Goal: Task Accomplishment & Management: Complete application form

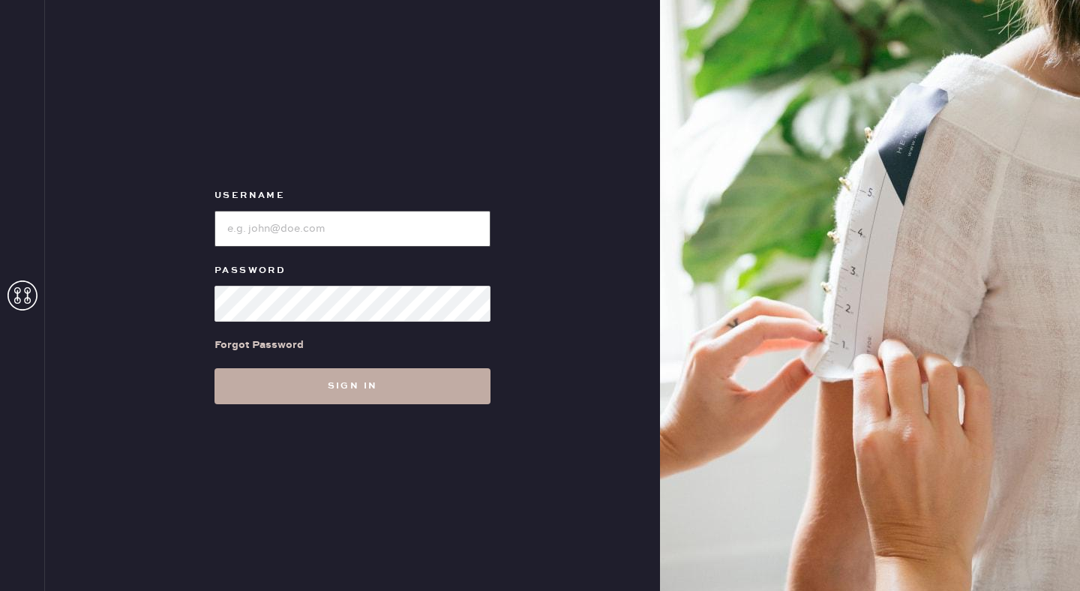
type input "reformationseattle"
click at [355, 388] on button "Sign in" at bounding box center [353, 386] width 276 height 36
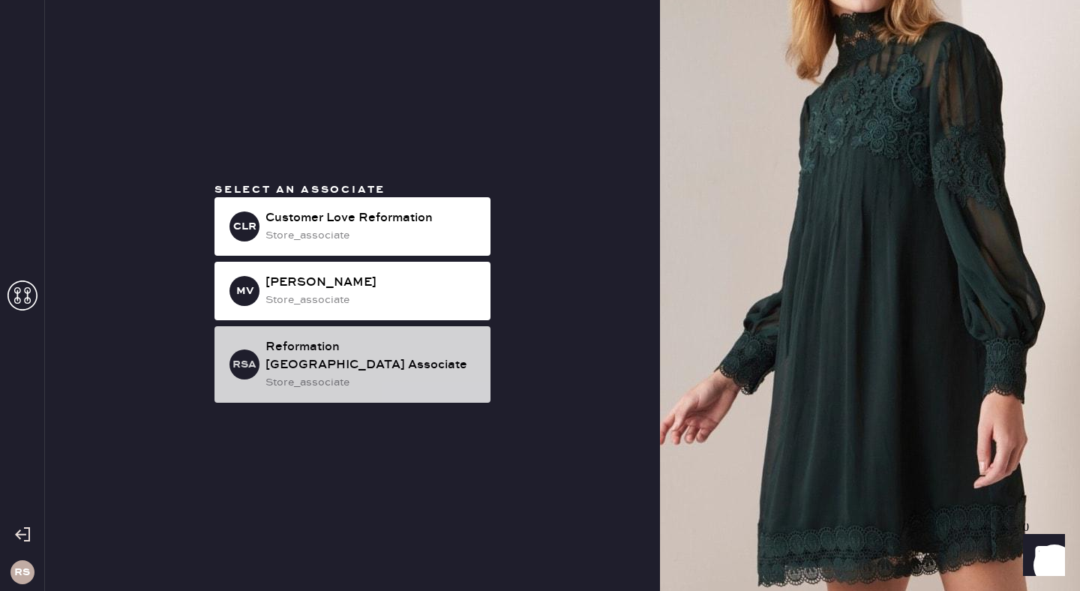
click at [423, 374] on div "store_associate" at bounding box center [372, 382] width 213 height 17
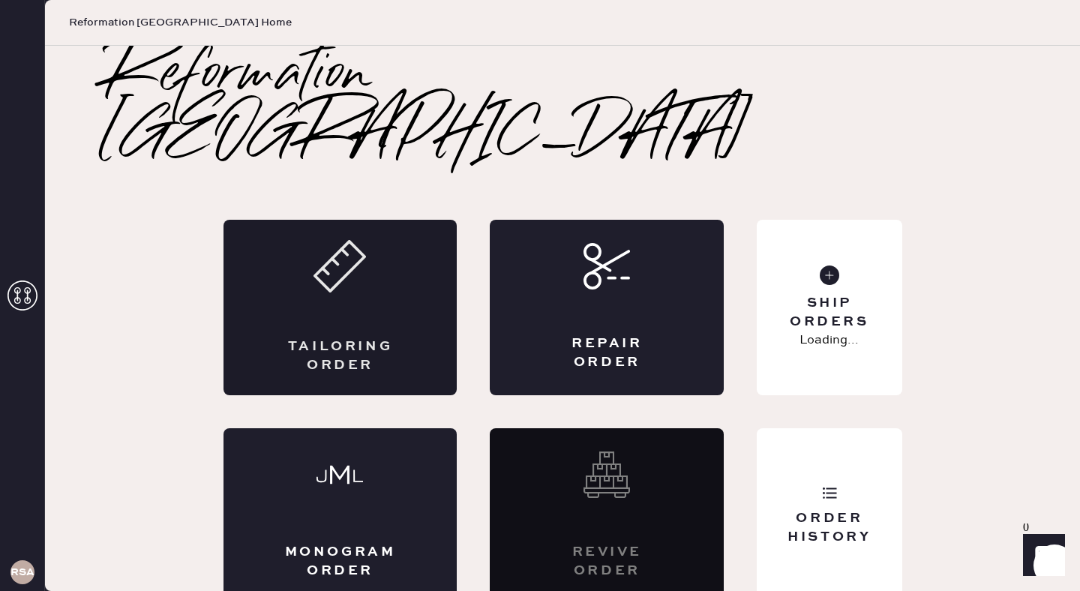
click at [335, 300] on div "Tailoring Order" at bounding box center [341, 308] width 234 height 176
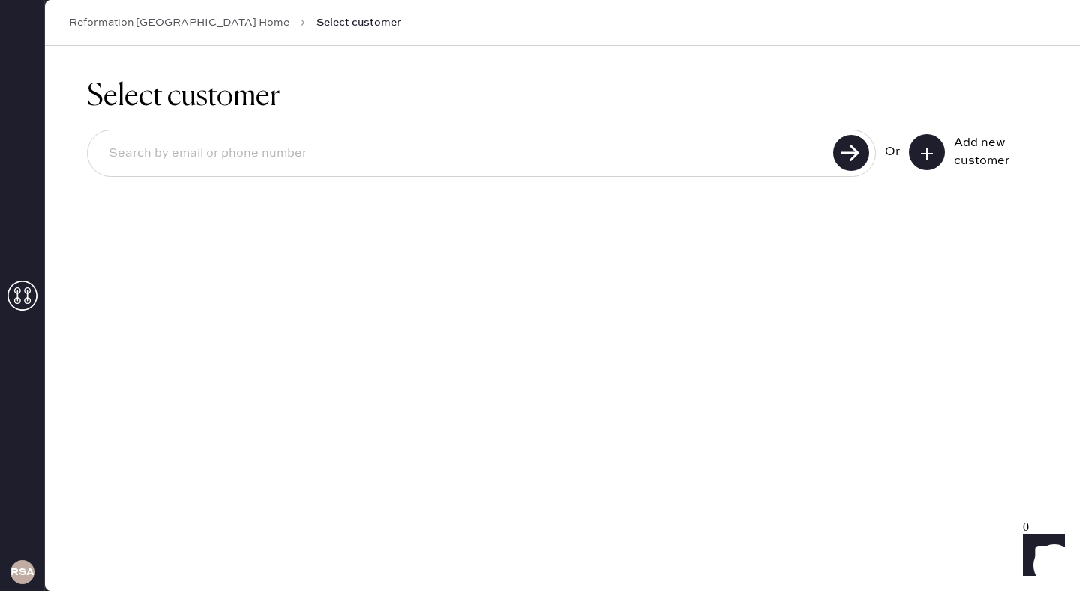
click at [779, 162] on input at bounding box center [463, 154] width 732 height 35
type input "lisa-[EMAIL_ADDRESS][DOMAIN_NAME]"
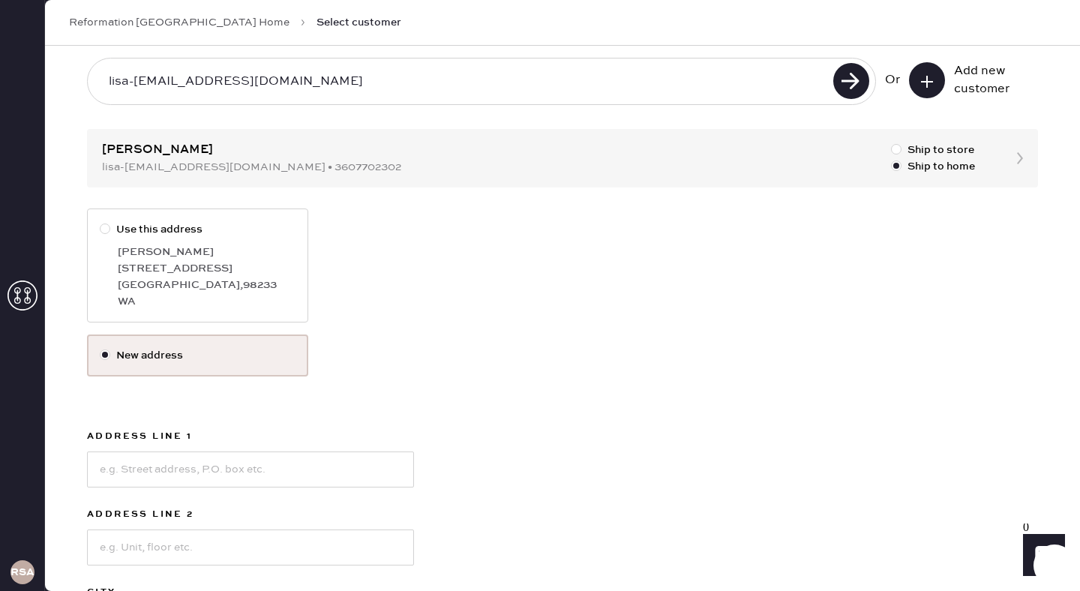
scroll to position [22, 0]
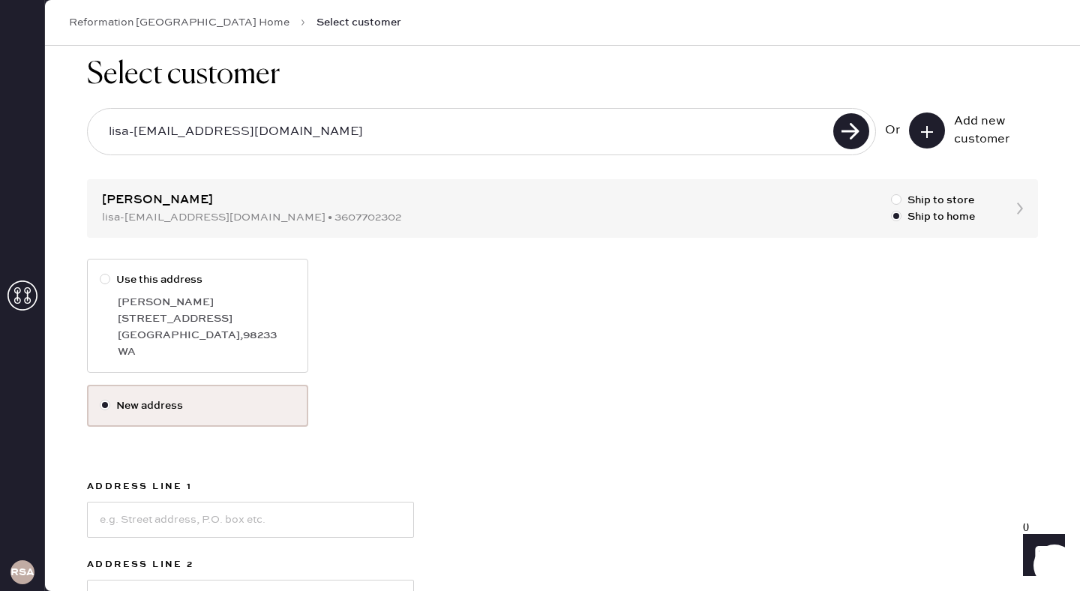
click at [109, 278] on div at bounding box center [105, 279] width 11 height 11
click at [101, 272] on input "Use this address" at bounding box center [100, 272] width 1 height 1
radio input "true"
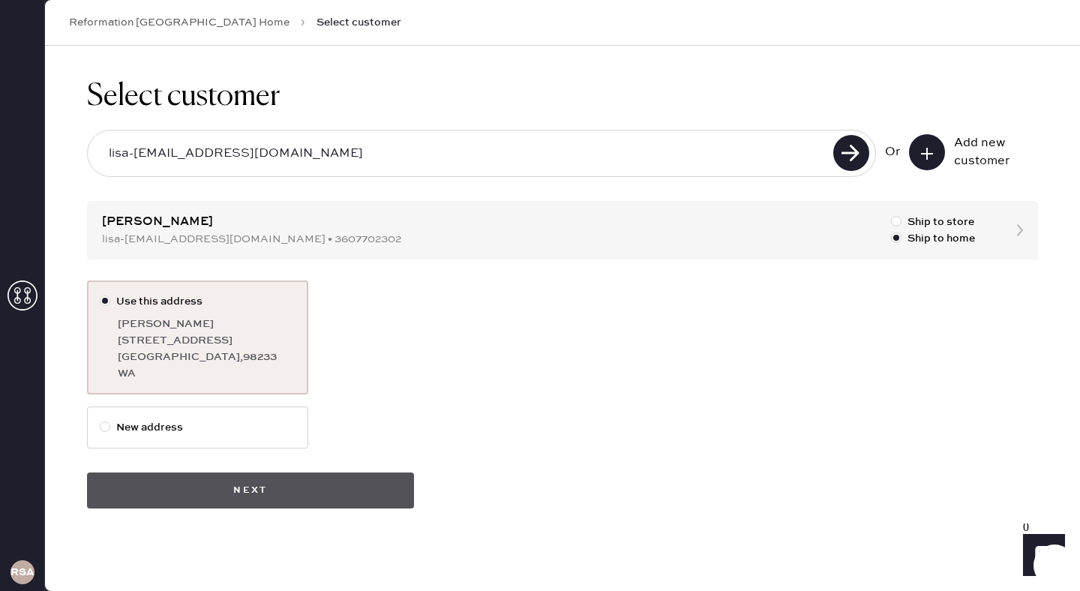
click at [329, 482] on button "Next" at bounding box center [250, 491] width 327 height 36
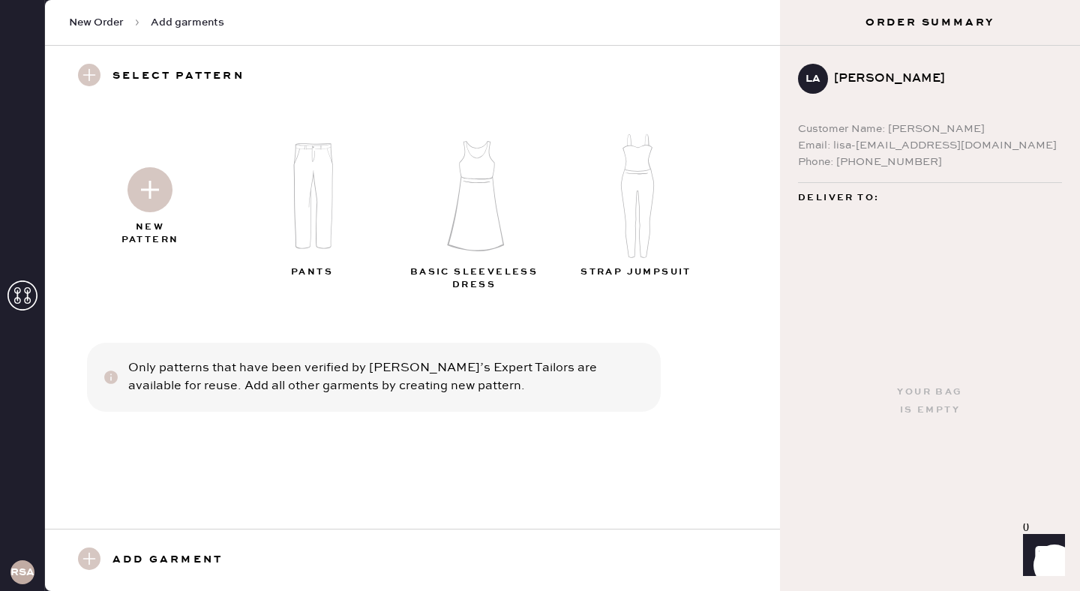
click at [478, 205] on img at bounding box center [476, 196] width 162 height 130
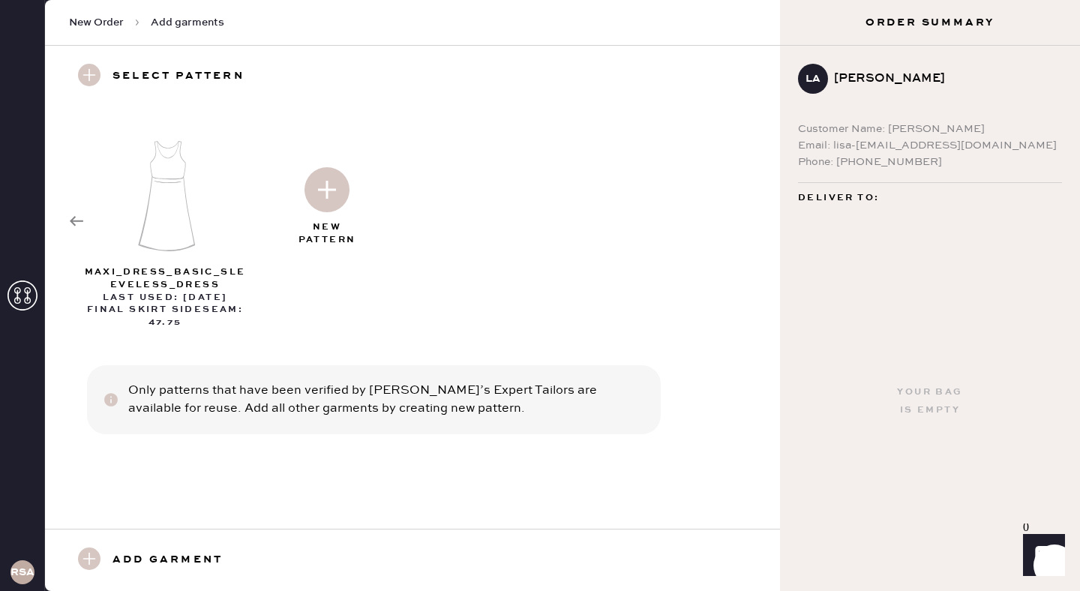
click at [326, 194] on img at bounding box center [327, 189] width 45 height 45
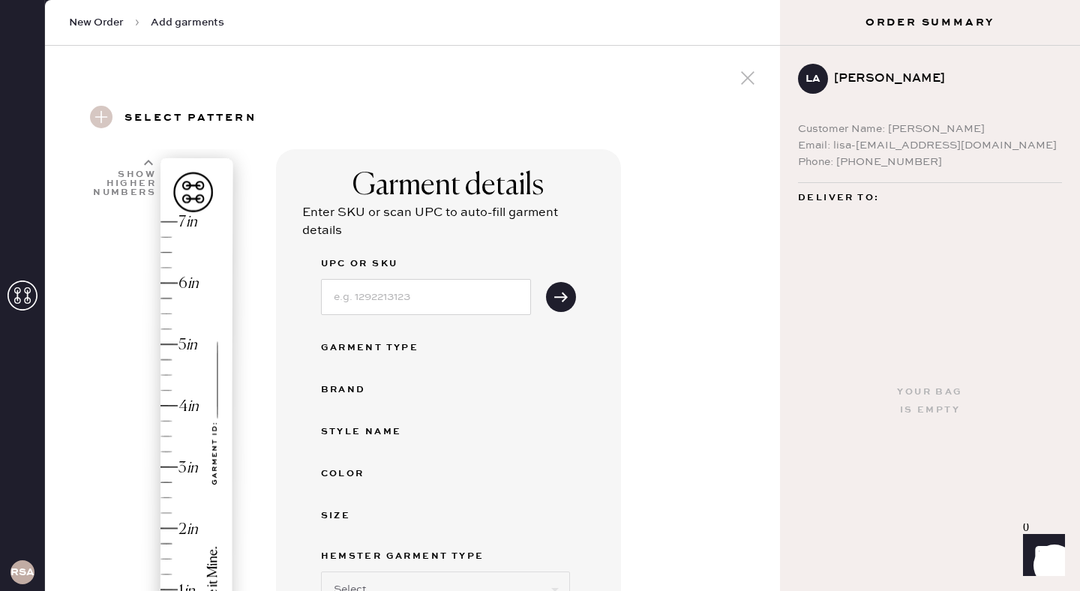
select select "7"
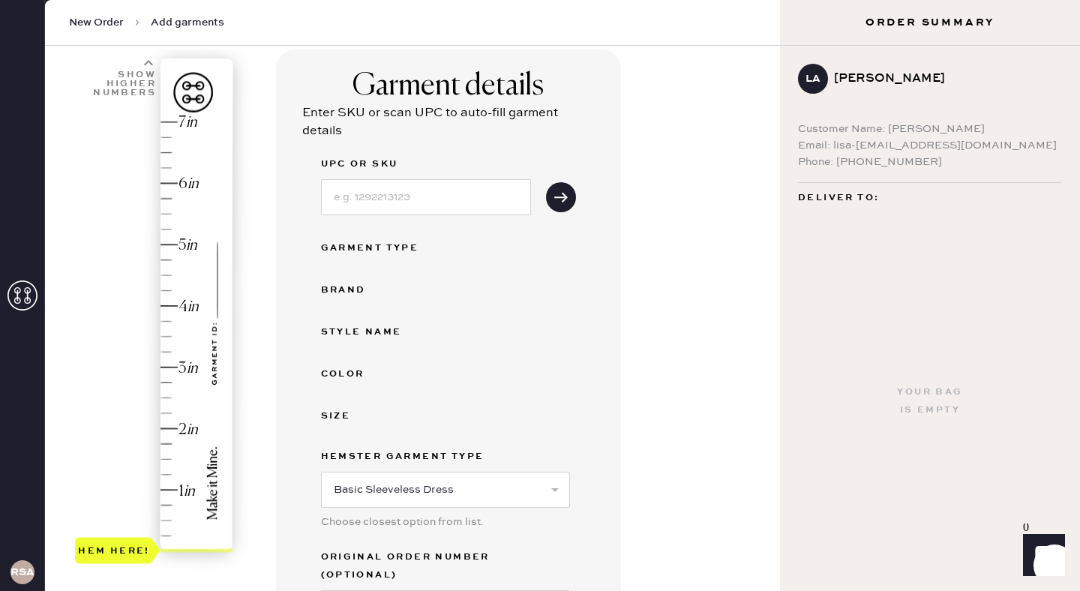
scroll to position [101, 0]
click at [414, 194] on input at bounding box center [426, 196] width 210 height 36
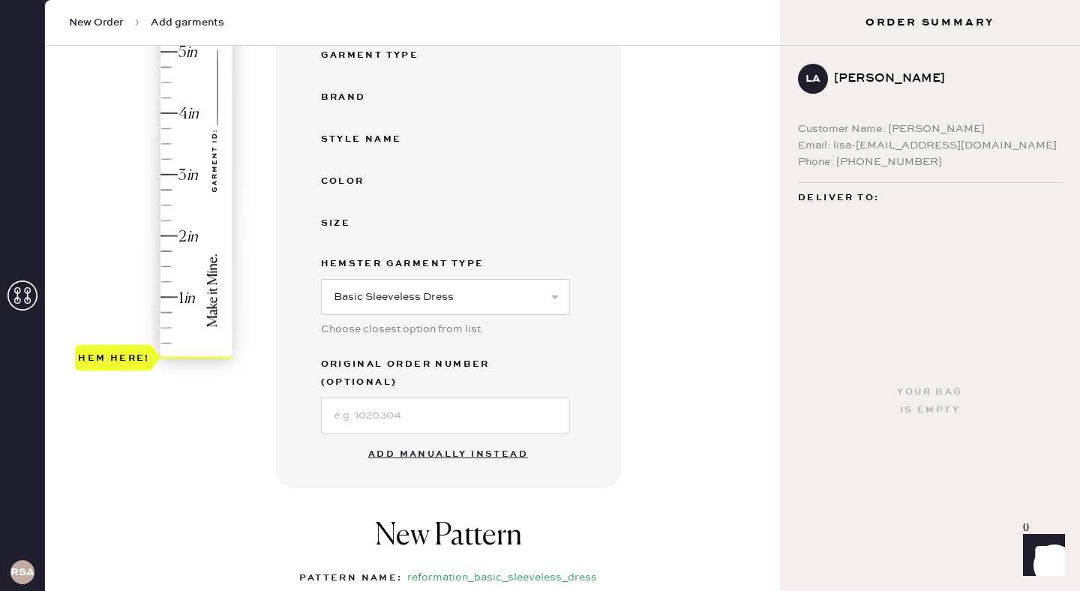
scroll to position [310, 0]
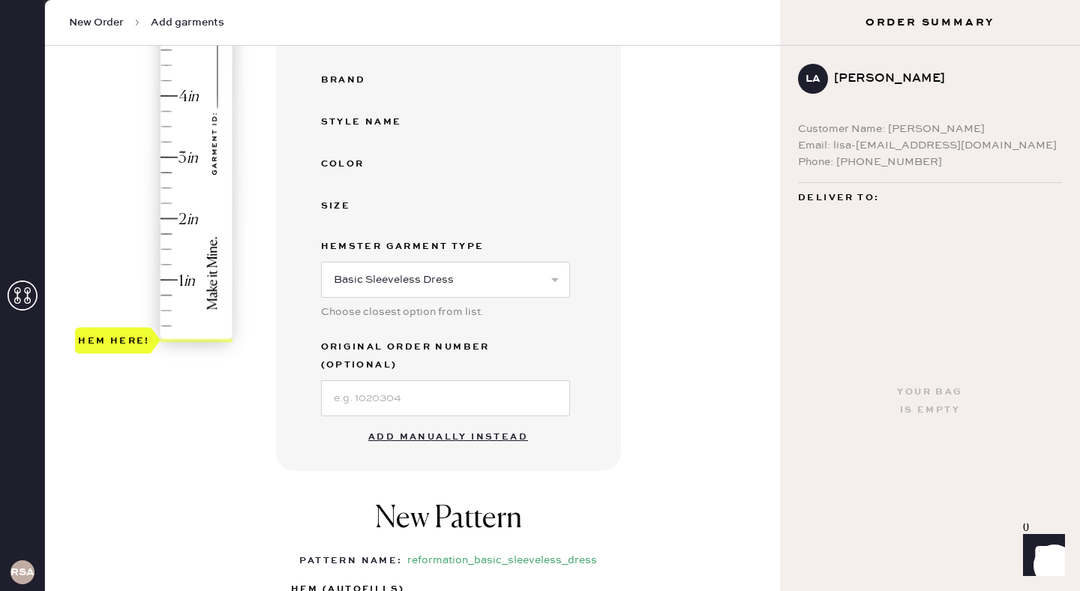
click at [464, 423] on button "Add manually instead" at bounding box center [448, 437] width 178 height 30
select select "7"
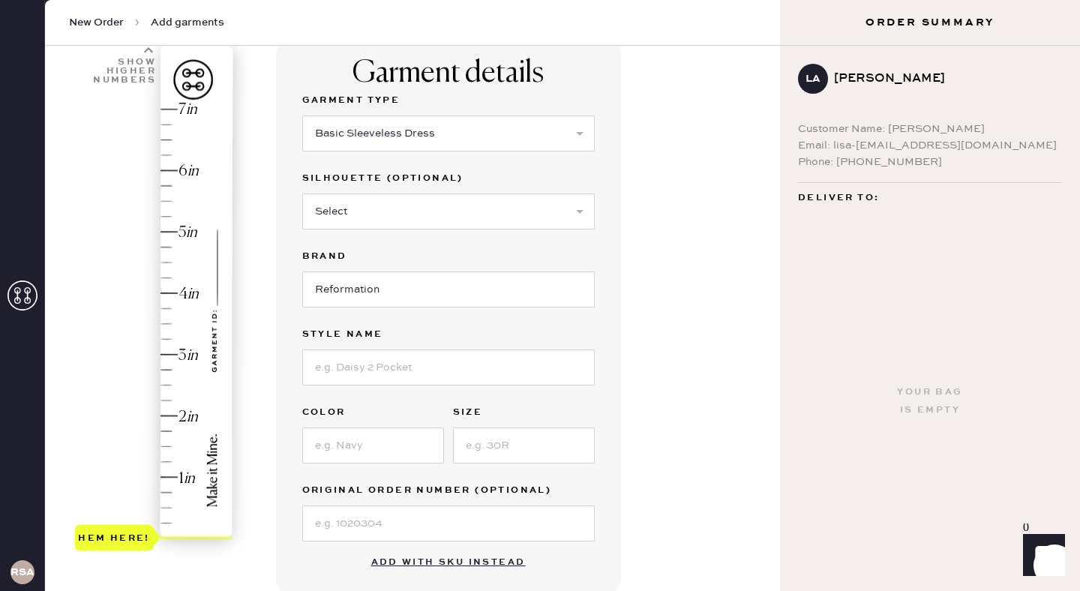
scroll to position [118, 0]
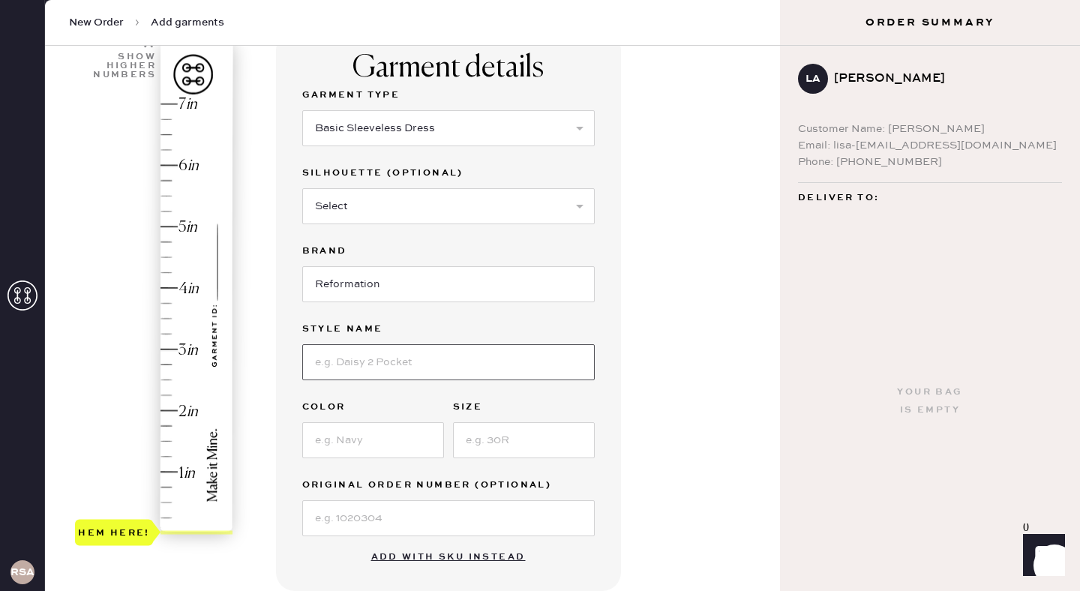
click at [435, 363] on input at bounding box center [448, 362] width 293 height 36
click at [347, 360] on input "barroh Silk Dress" at bounding box center [448, 362] width 293 height 36
click at [320, 362] on input "[PERSON_NAME] Silk Dress" at bounding box center [448, 362] width 293 height 36
click at [410, 363] on input "[PERSON_NAME] Silk Dress" at bounding box center [448, 362] width 293 height 36
type input "[PERSON_NAME] Silk Dress"
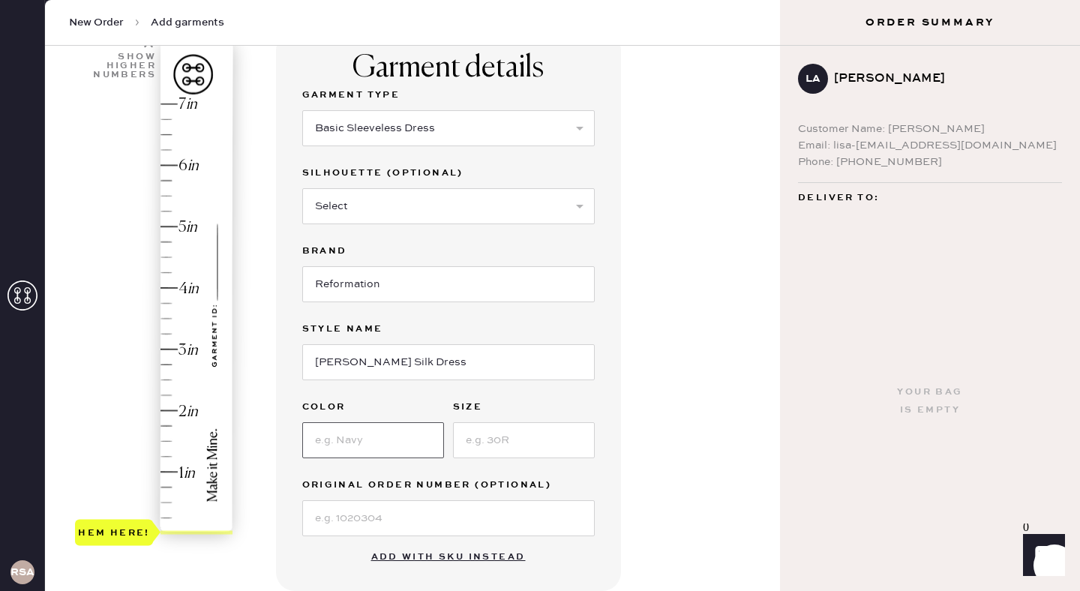
click at [393, 439] on input at bounding box center [373, 440] width 142 height 36
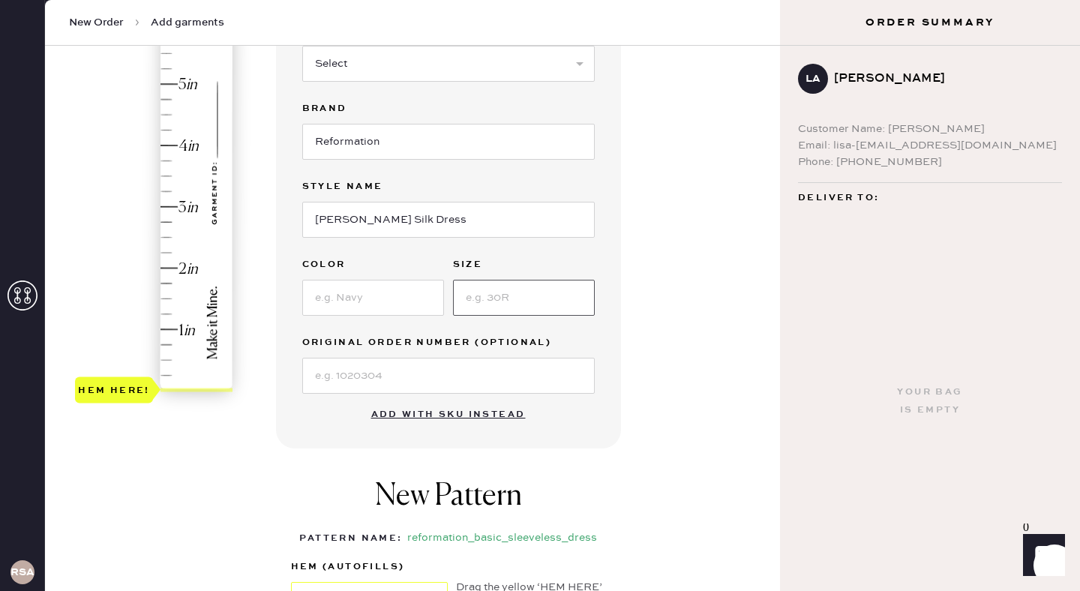
click at [527, 312] on input at bounding box center [524, 298] width 142 height 36
type input "8"
click at [444, 383] on input at bounding box center [448, 376] width 293 height 36
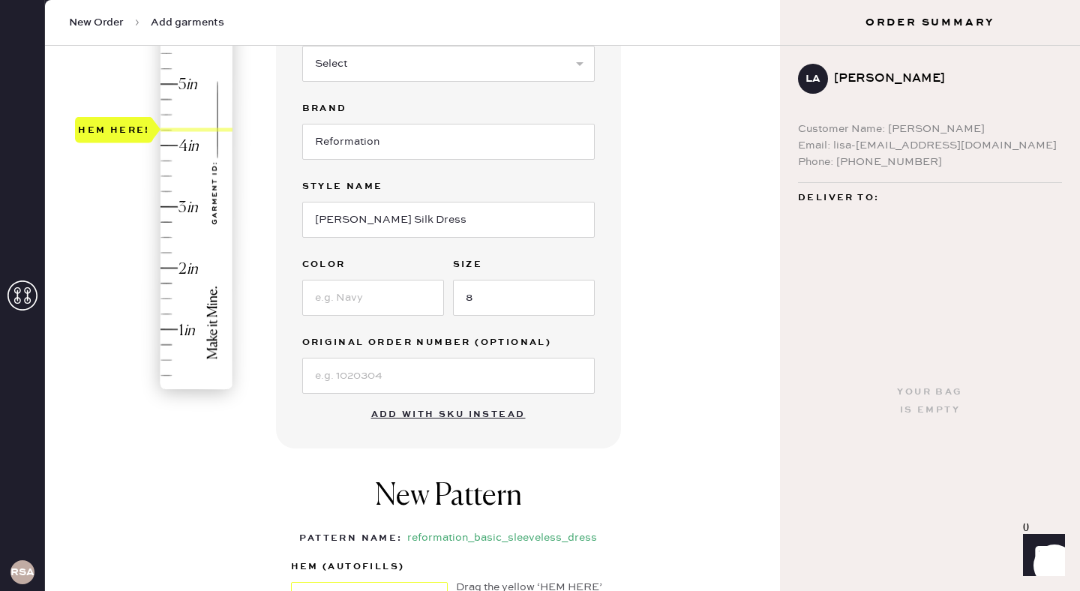
type input "4"
drag, startPoint x: 134, startPoint y: 389, endPoint x: 147, endPoint y: 144, distance: 244.9
click at [147, 145] on div "Hem here!" at bounding box center [114, 146] width 72 height 18
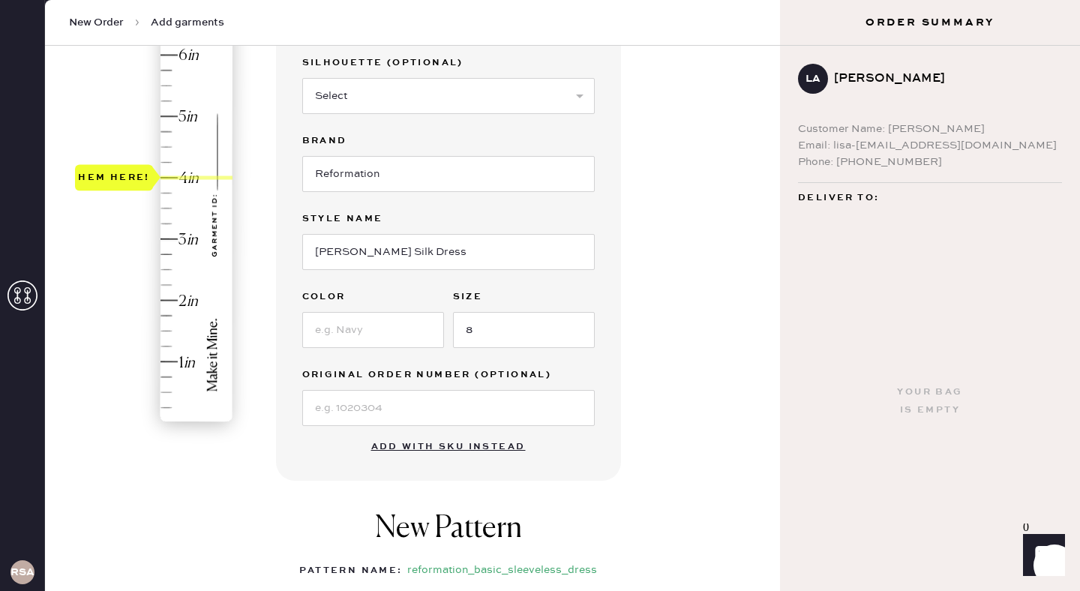
scroll to position [287, 0]
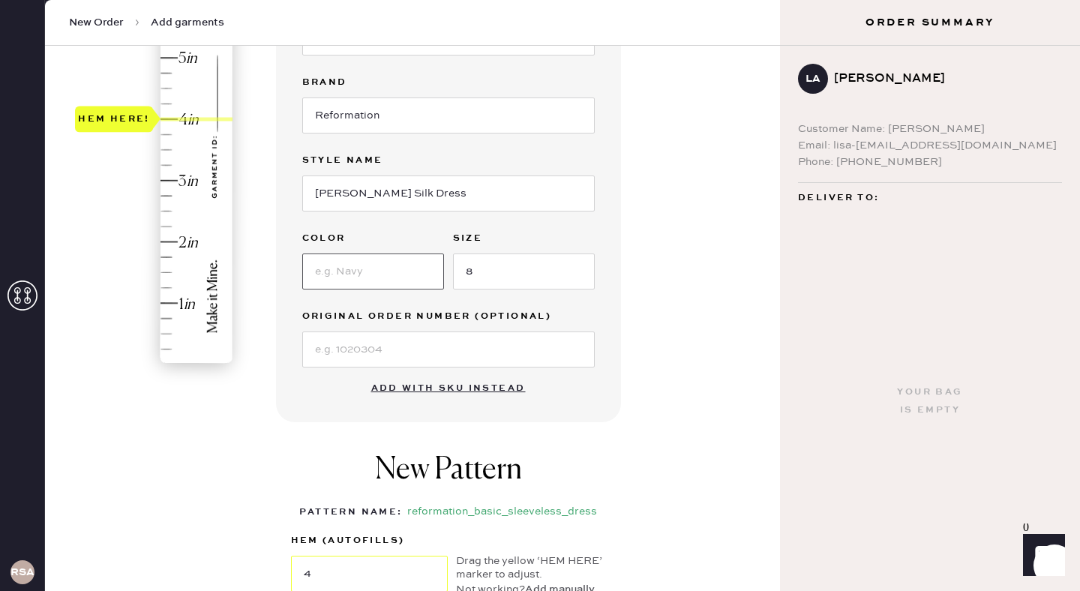
click at [374, 264] on input at bounding box center [373, 272] width 142 height 36
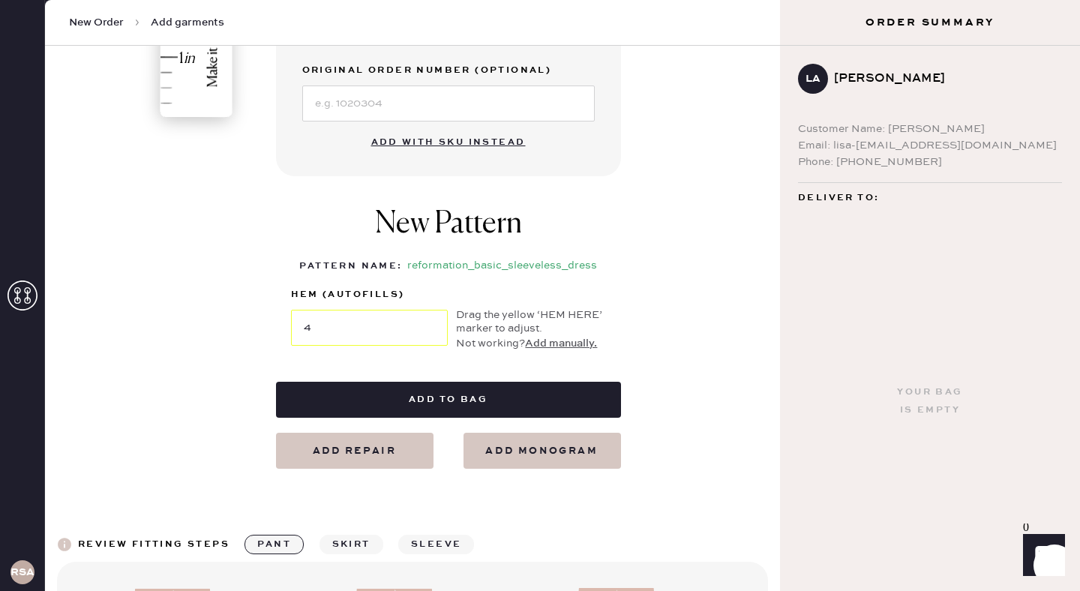
scroll to position [567, 0]
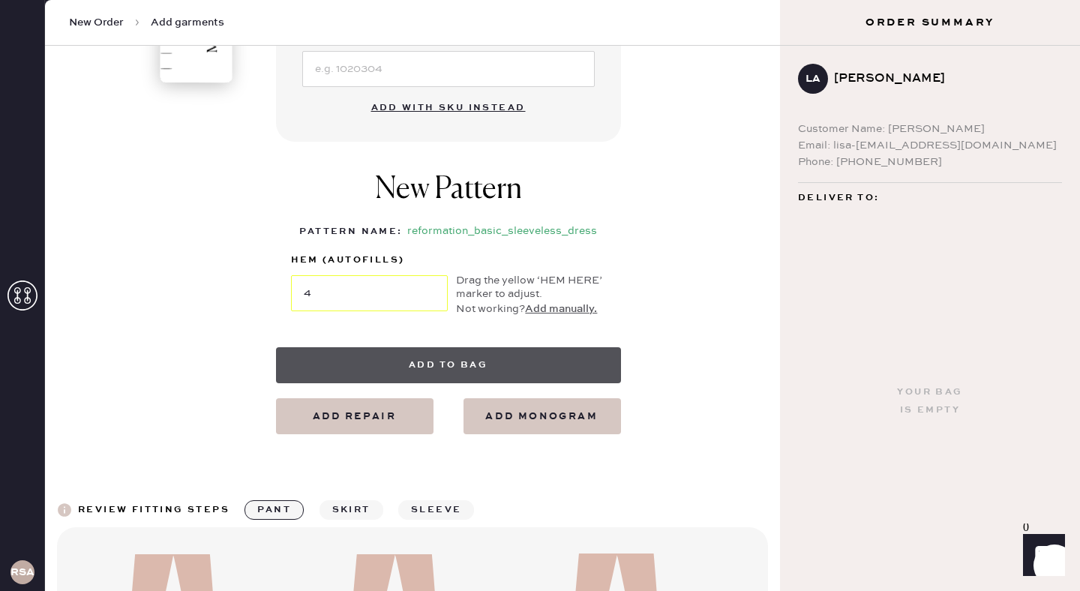
type input "Magnetic"
click at [429, 373] on button "Add to bag" at bounding box center [448, 365] width 345 height 36
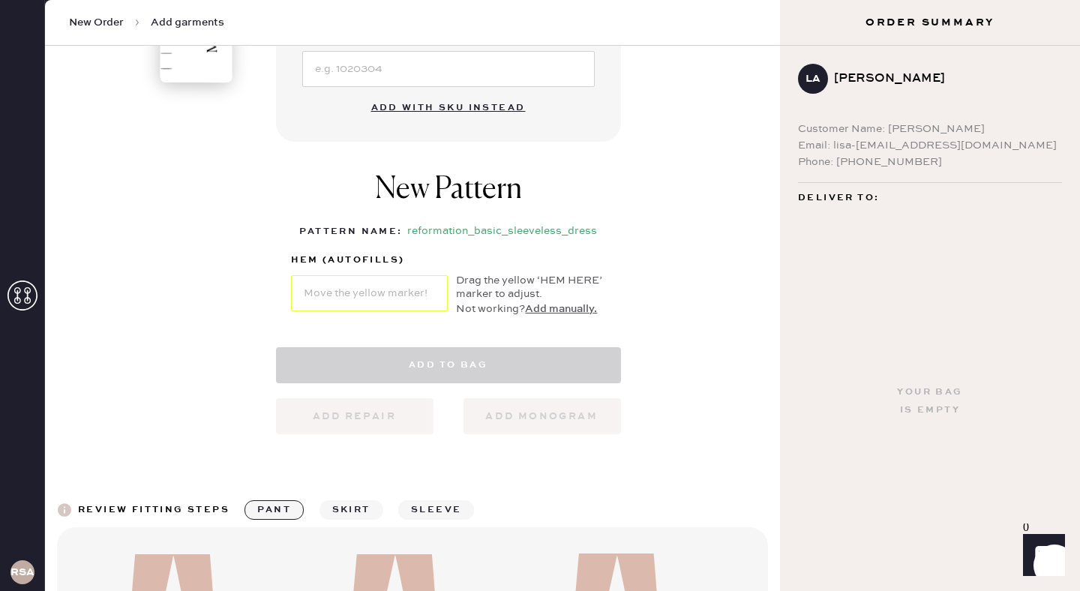
select select "7"
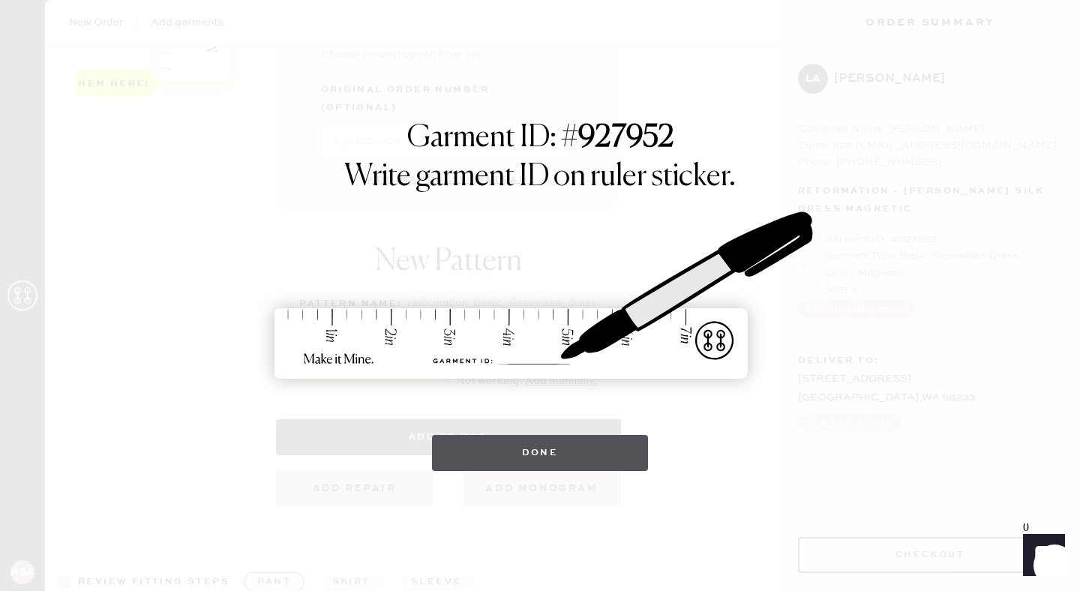
click at [502, 458] on button "Done" at bounding box center [540, 453] width 217 height 36
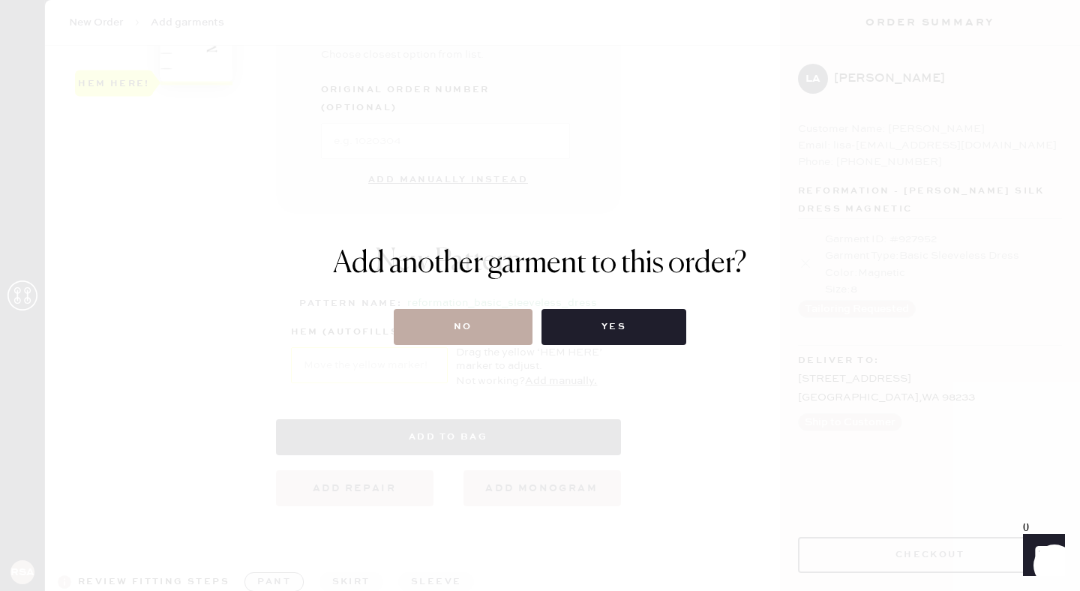
click at [473, 331] on button "No" at bounding box center [463, 327] width 139 height 36
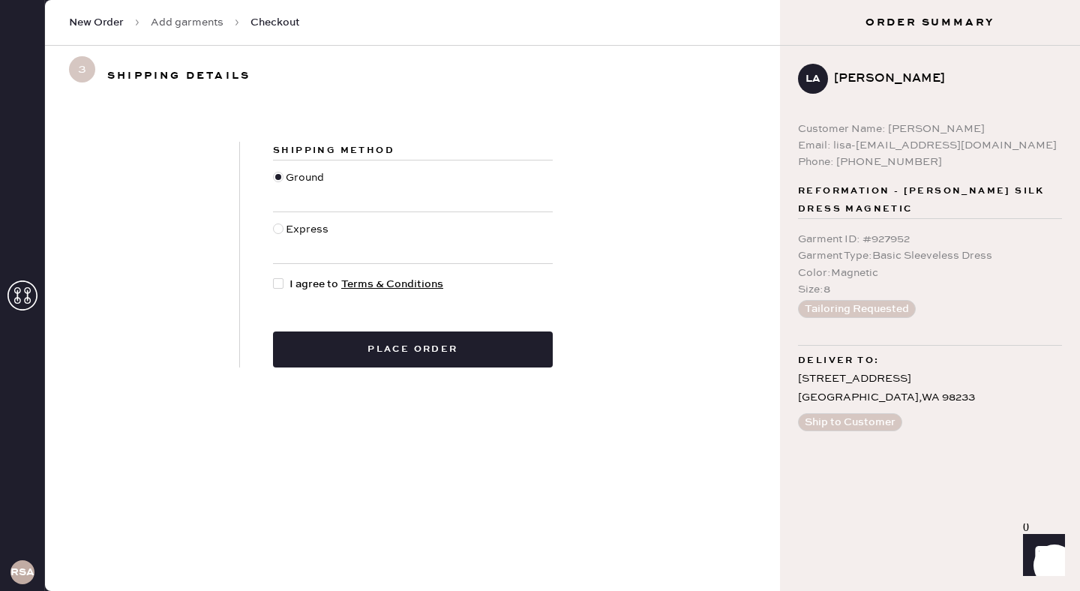
click at [276, 286] on div at bounding box center [278, 283] width 11 height 11
click at [274, 277] on input "I agree to Terms & Conditions" at bounding box center [273, 276] width 1 height 1
checkbox input "true"
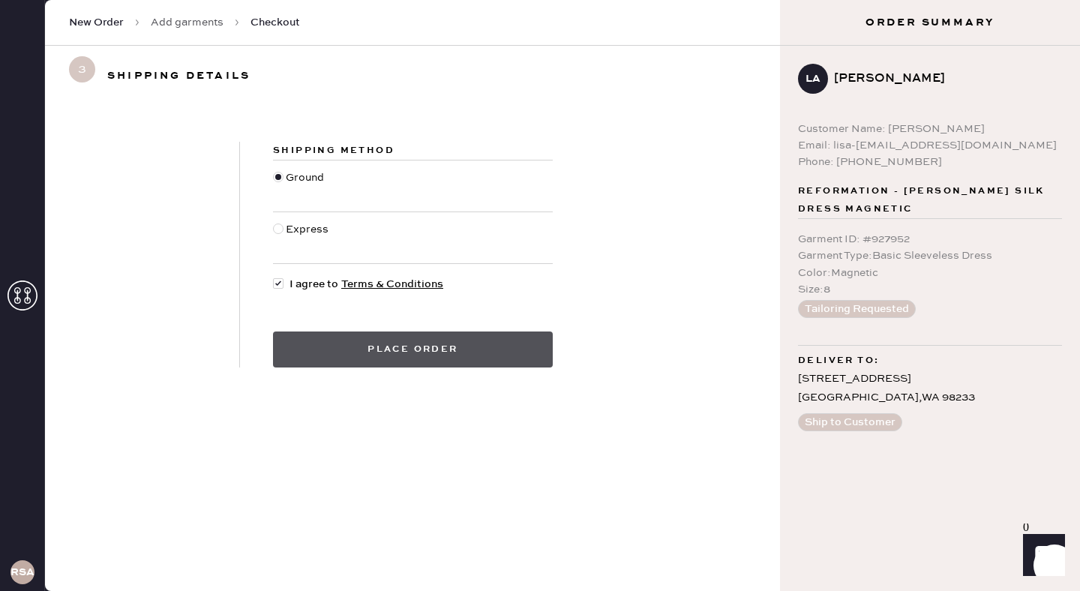
click at [398, 349] on button "Place order" at bounding box center [413, 350] width 280 height 36
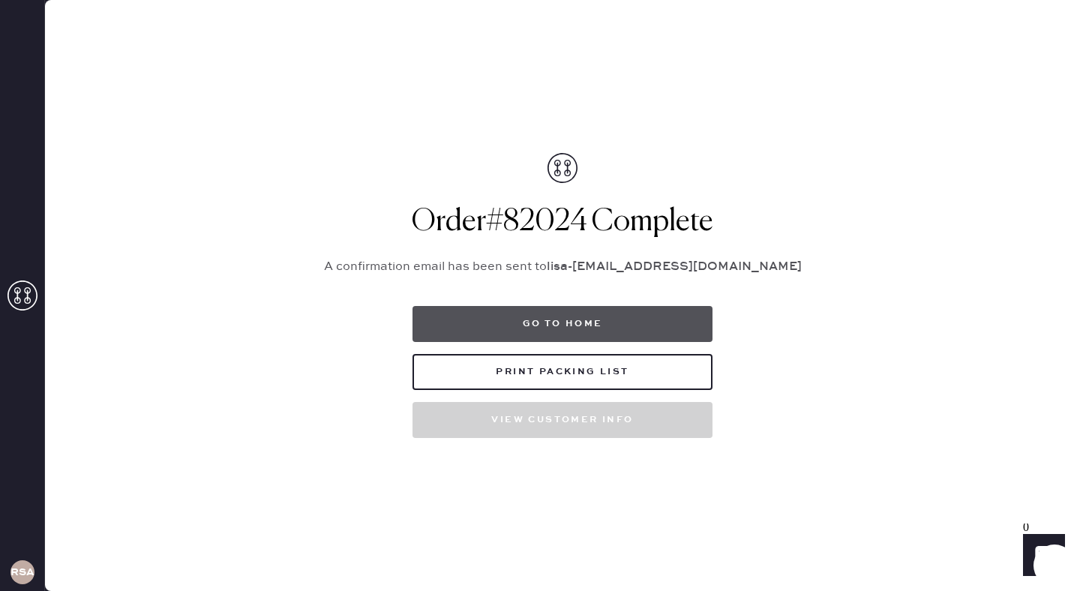
click at [590, 321] on button "Go to home" at bounding box center [563, 324] width 300 height 36
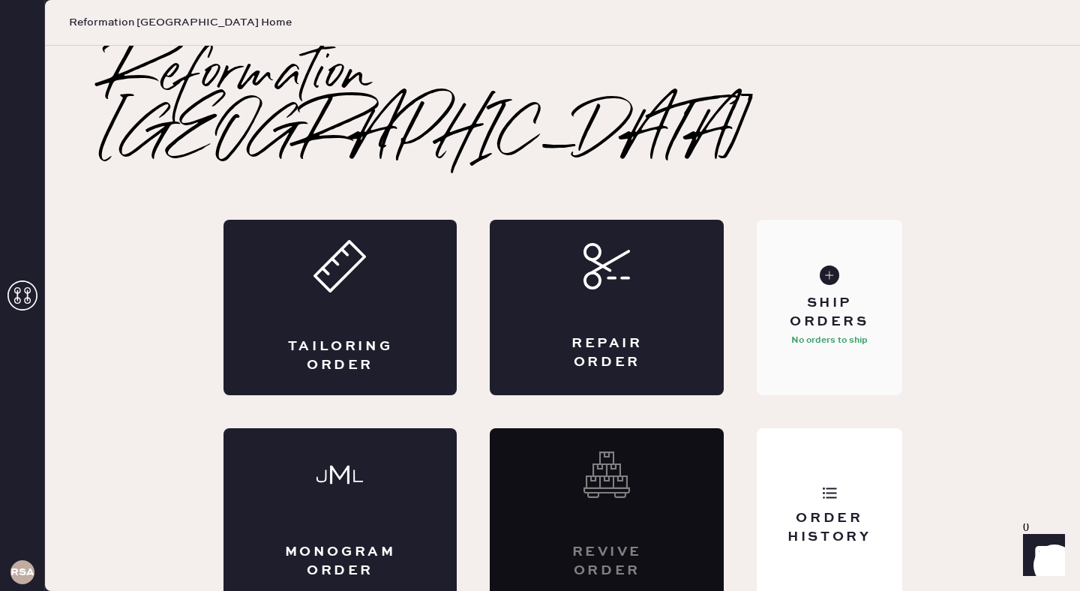
click at [839, 294] on div "Ship Orders" at bounding box center [829, 313] width 121 height 38
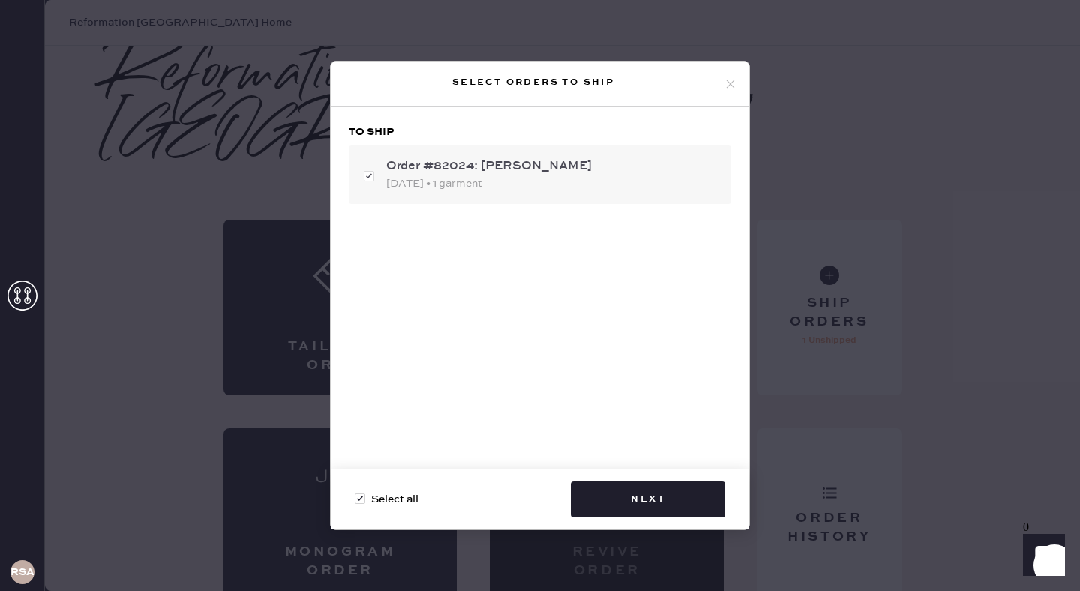
click at [530, 167] on div "Order #82024: [PERSON_NAME]" at bounding box center [552, 167] width 333 height 18
checkbox input "false"
click at [531, 167] on div "Order #82024: [PERSON_NAME]" at bounding box center [552, 167] width 333 height 18
checkbox input "true"
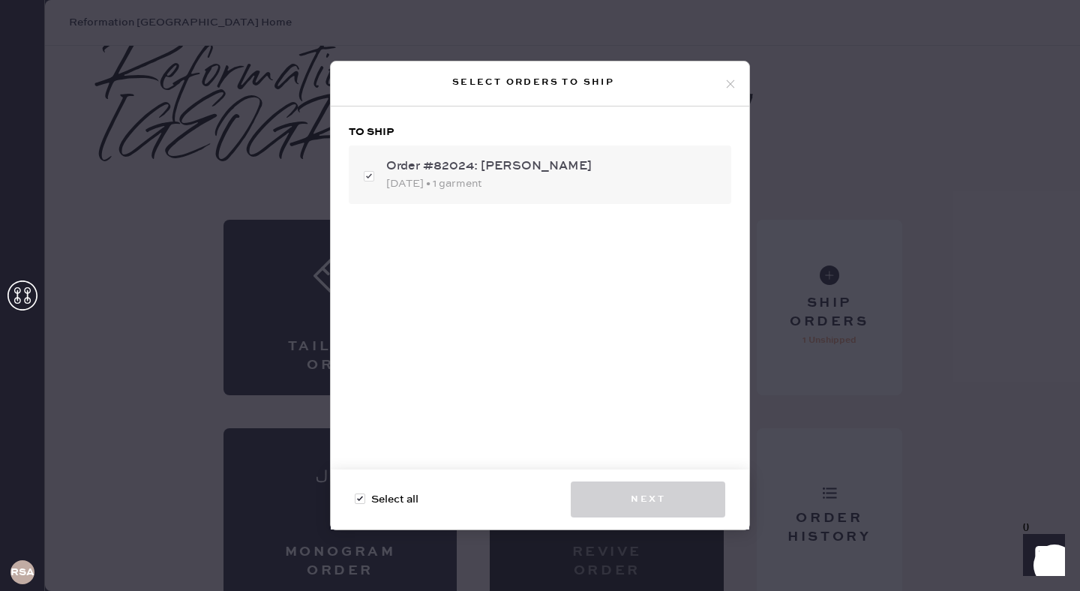
checkbox input "true"
click at [518, 164] on div "Order #82024: [PERSON_NAME]" at bounding box center [552, 167] width 333 height 18
checkbox input "false"
click at [518, 164] on div "Order #82024: [PERSON_NAME]" at bounding box center [552, 167] width 333 height 18
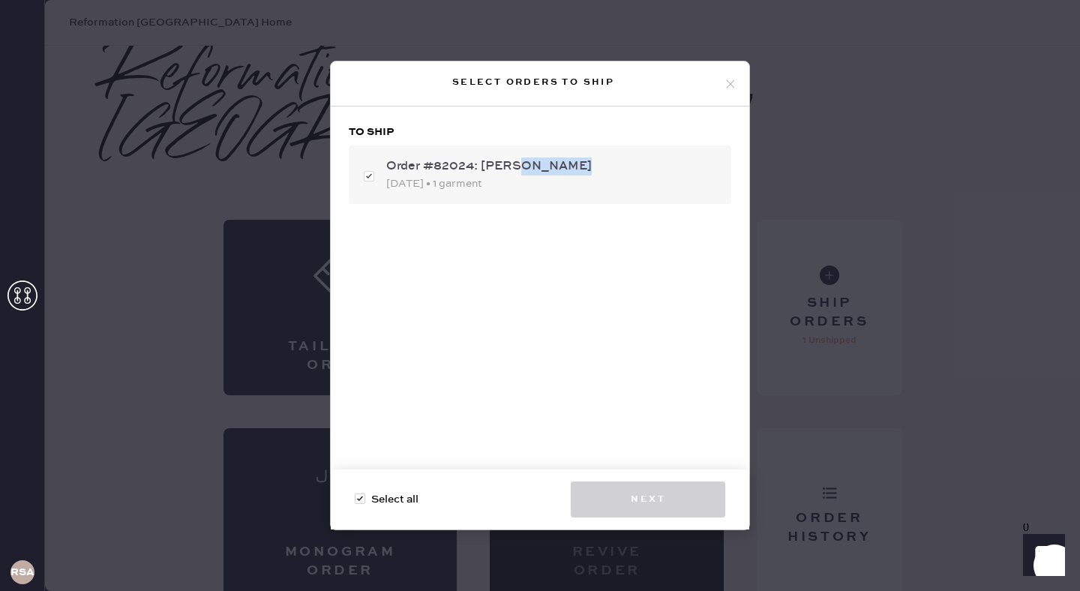
checkbox input "true"
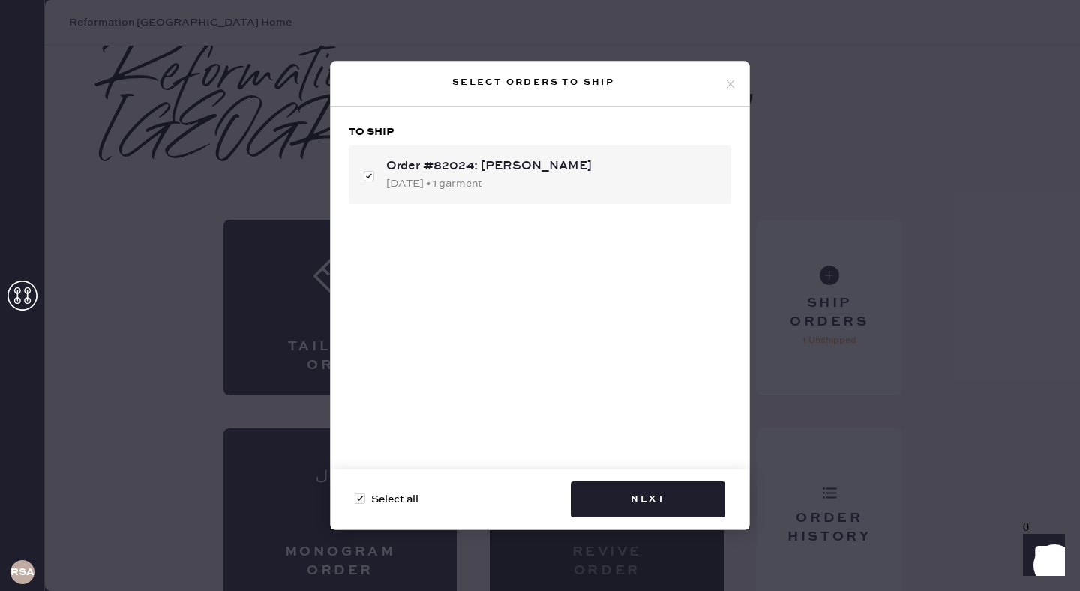
click at [733, 83] on icon at bounding box center [731, 84] width 14 height 14
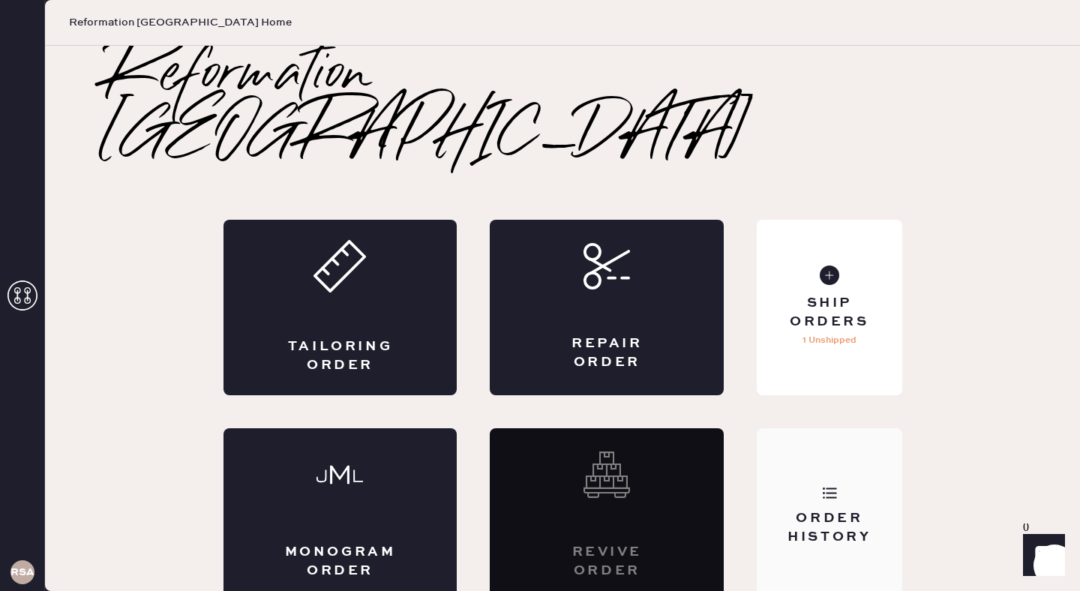
click at [824, 485] on icon at bounding box center [829, 492] width 15 height 15
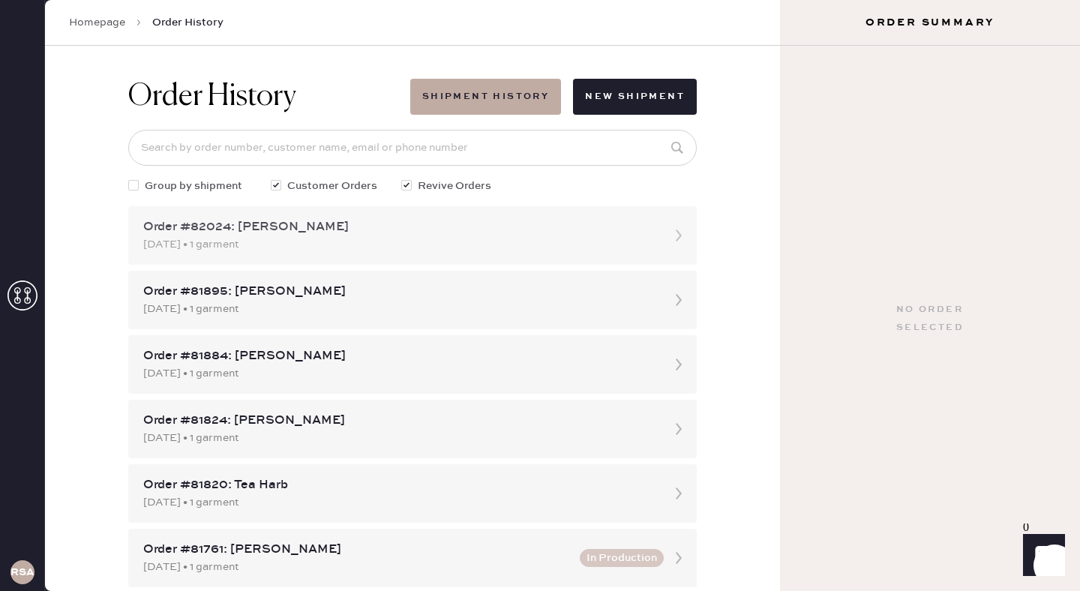
click at [275, 220] on div "Order #82024: [PERSON_NAME]" at bounding box center [399, 227] width 512 height 18
